Goal: Transaction & Acquisition: Purchase product/service

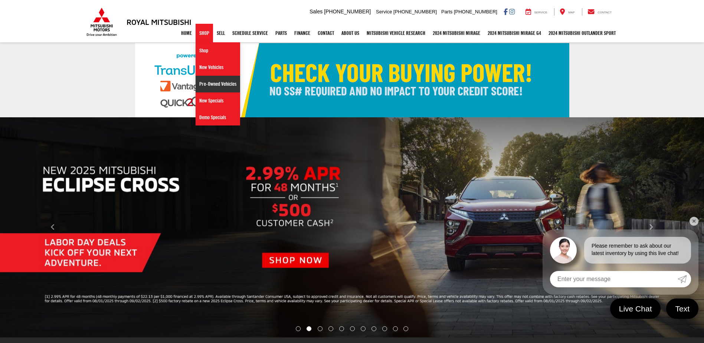
click at [201, 86] on link "Pre-Owned Vehicles" at bounding box center [218, 84] width 45 height 17
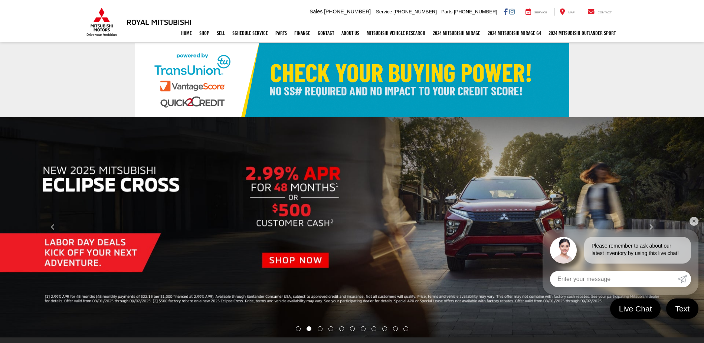
click at [693, 219] on link "✕" at bounding box center [693, 221] width 9 height 9
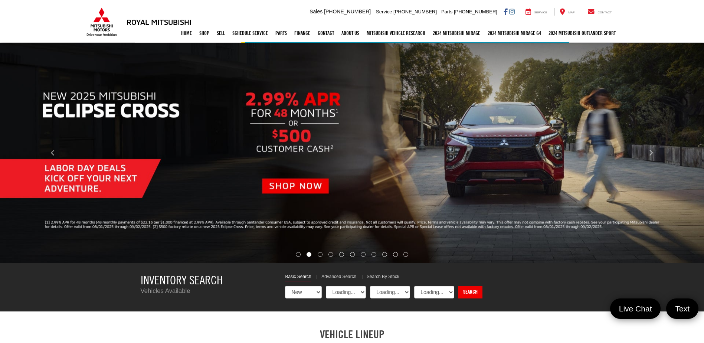
select select "Mitsubishi"
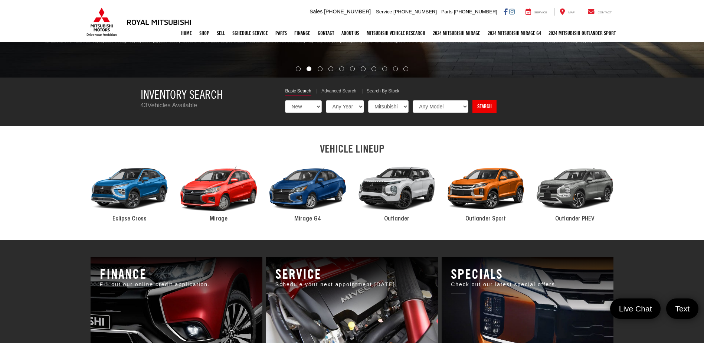
scroll to position [185, 0]
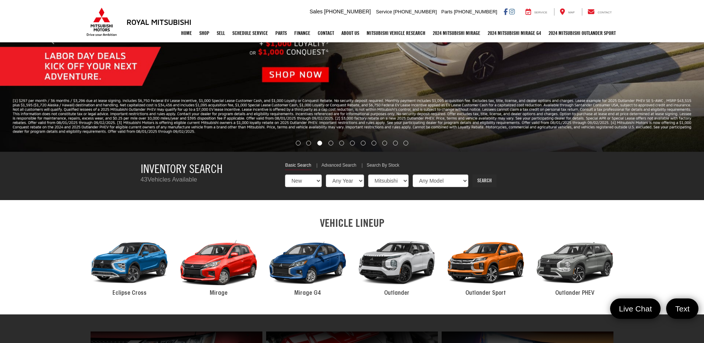
click at [485, 182] on link "Search" at bounding box center [484, 180] width 24 height 13
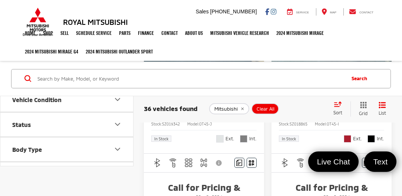
scroll to position [395, 0]
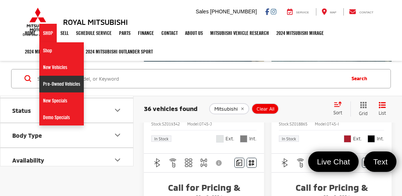
click at [56, 82] on link "Pre-Owned Vehicles" at bounding box center [61, 84] width 45 height 17
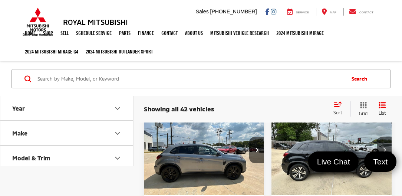
scroll to position [63, 0]
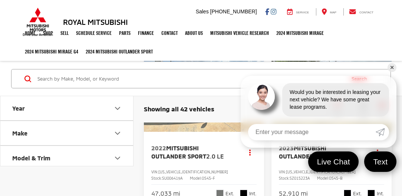
click at [393, 66] on link "✕" at bounding box center [392, 67] width 9 height 9
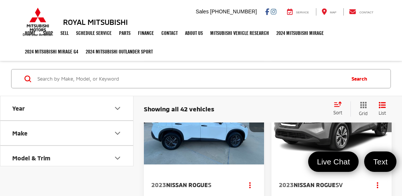
scroll to position [3706, 0]
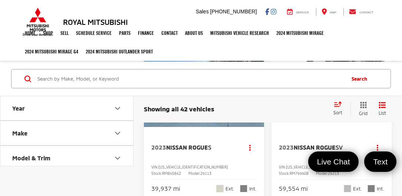
click at [29, 131] on button "Make" at bounding box center [67, 133] width 134 height 24
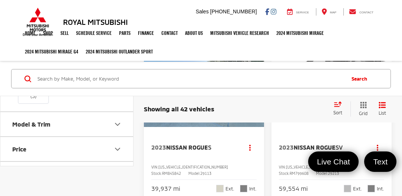
scroll to position [191, 0]
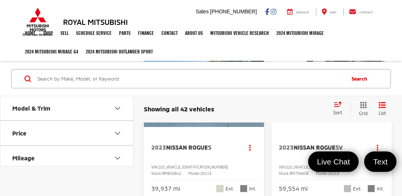
click at [30, 60] on label "Mitsubishi (8)" at bounding box center [34, 45] width 30 height 30
click at [0, 0] on input "Mitsubishi (8)" at bounding box center [0, 0] width 0 height 0
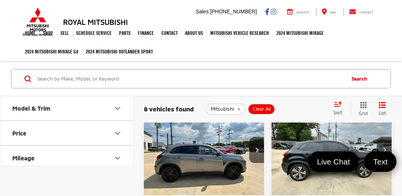
click at [220, 162] on img "2022 Mitsubishi Outlander Sport 2.0 LE 0" at bounding box center [204, 150] width 121 height 91
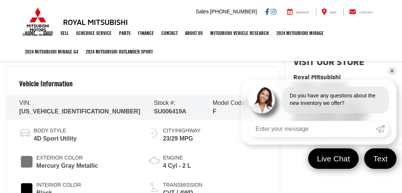
scroll to position [233, 0]
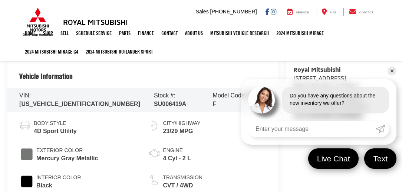
click at [393, 70] on link "✕" at bounding box center [392, 70] width 9 height 9
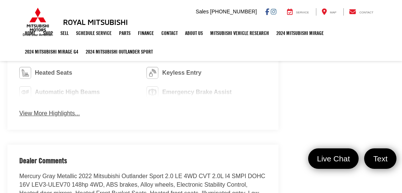
scroll to position [615, 0]
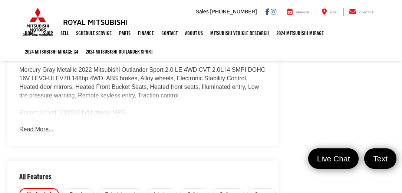
click at [42, 128] on button "Read More..." at bounding box center [36, 129] width 34 height 9
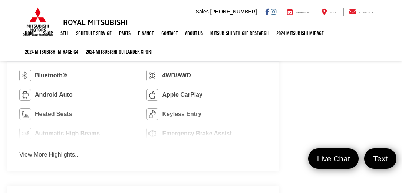
scroll to position [445, 0]
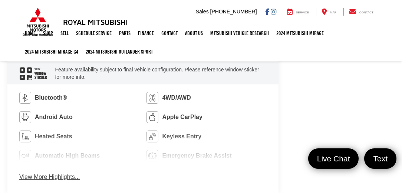
click at [65, 176] on button "View More Highlights..." at bounding box center [49, 177] width 60 height 9
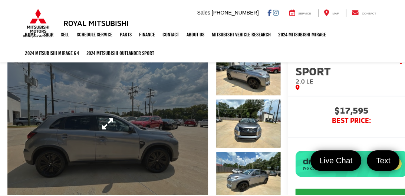
scroll to position [21, 0]
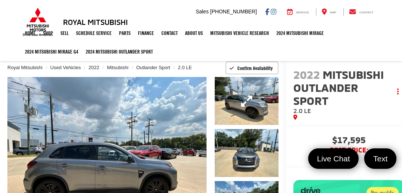
click at [253, 104] on link "Expand Photo 1" at bounding box center [247, 101] width 64 height 48
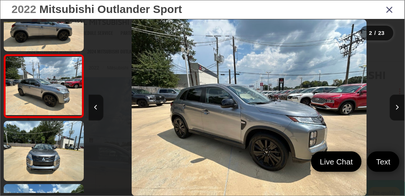
scroll to position [0, 316]
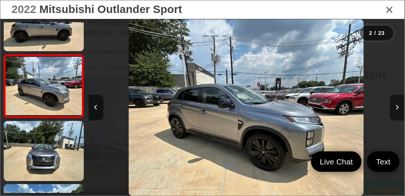
click at [394, 112] on button "Next image" at bounding box center [397, 108] width 15 height 26
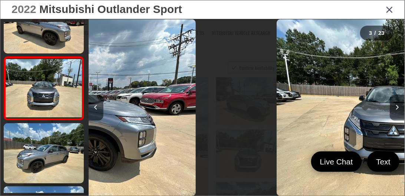
scroll to position [94, 0]
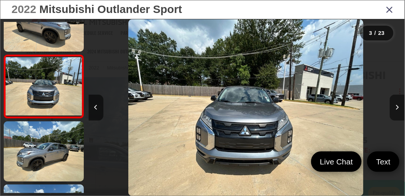
click at [394, 112] on button "Next image" at bounding box center [397, 108] width 15 height 26
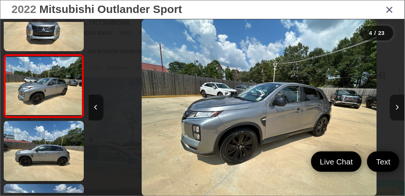
scroll to position [0, 949]
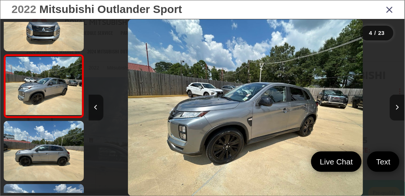
click at [394, 112] on button "Next image" at bounding box center [397, 108] width 15 height 26
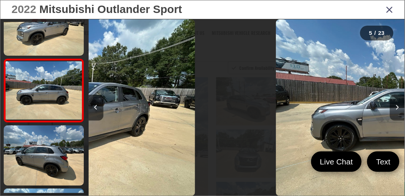
scroll to position [220, 0]
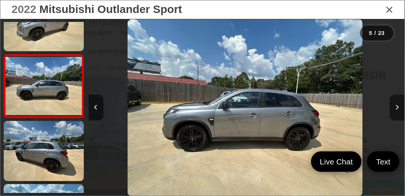
click at [394, 112] on button "Next image" at bounding box center [397, 108] width 15 height 26
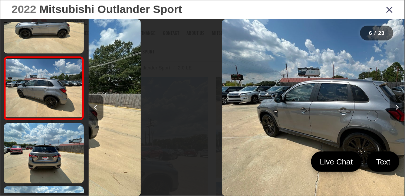
scroll to position [283, 0]
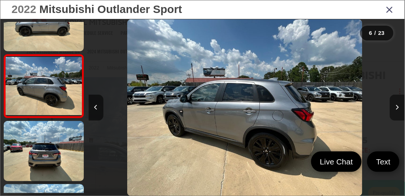
click at [394, 112] on button "Next image" at bounding box center [397, 108] width 15 height 26
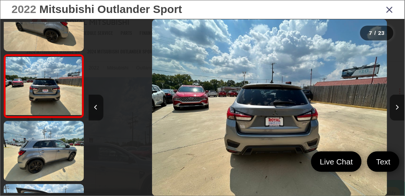
scroll to position [0, 1899]
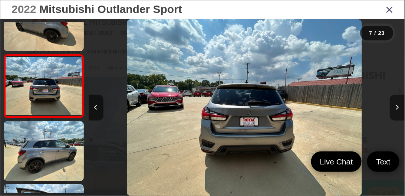
click at [394, 112] on button "Next image" at bounding box center [397, 108] width 15 height 26
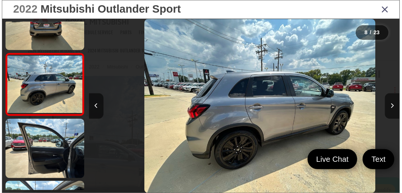
scroll to position [0, 0]
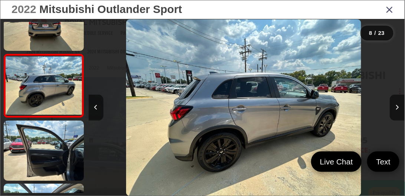
click at [392, 7] on icon "Close gallery" at bounding box center [389, 9] width 7 height 10
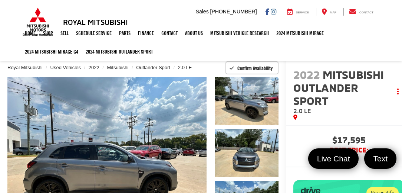
click at [92, 20] on h3 "Royal Mitsubishi" at bounding box center [95, 22] width 65 height 8
